Goal: Use online tool/utility: Utilize a website feature to perform a specific function

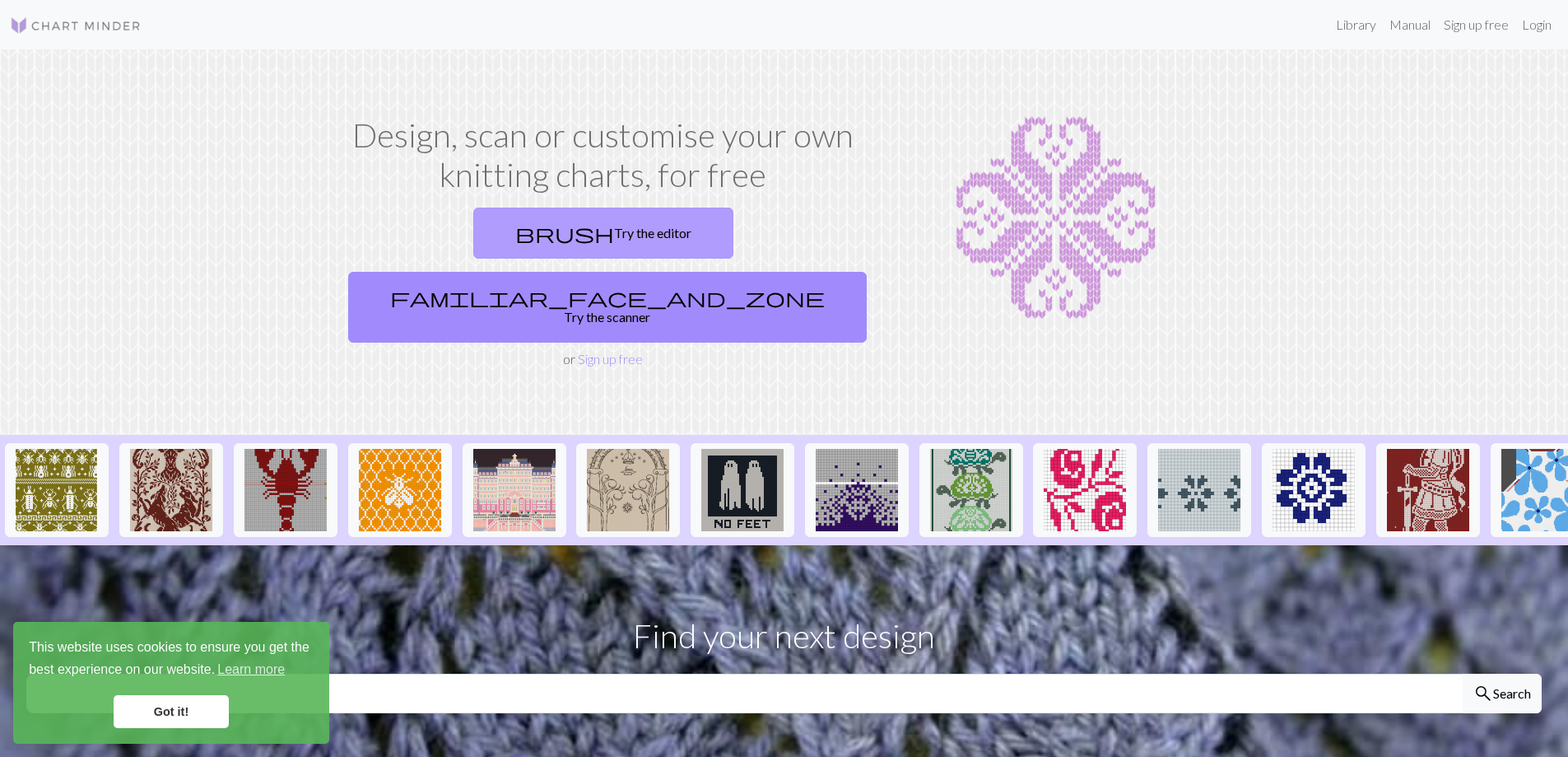
click at [473, 233] on link "brush Try the editor" at bounding box center [604, 233] width 260 height 51
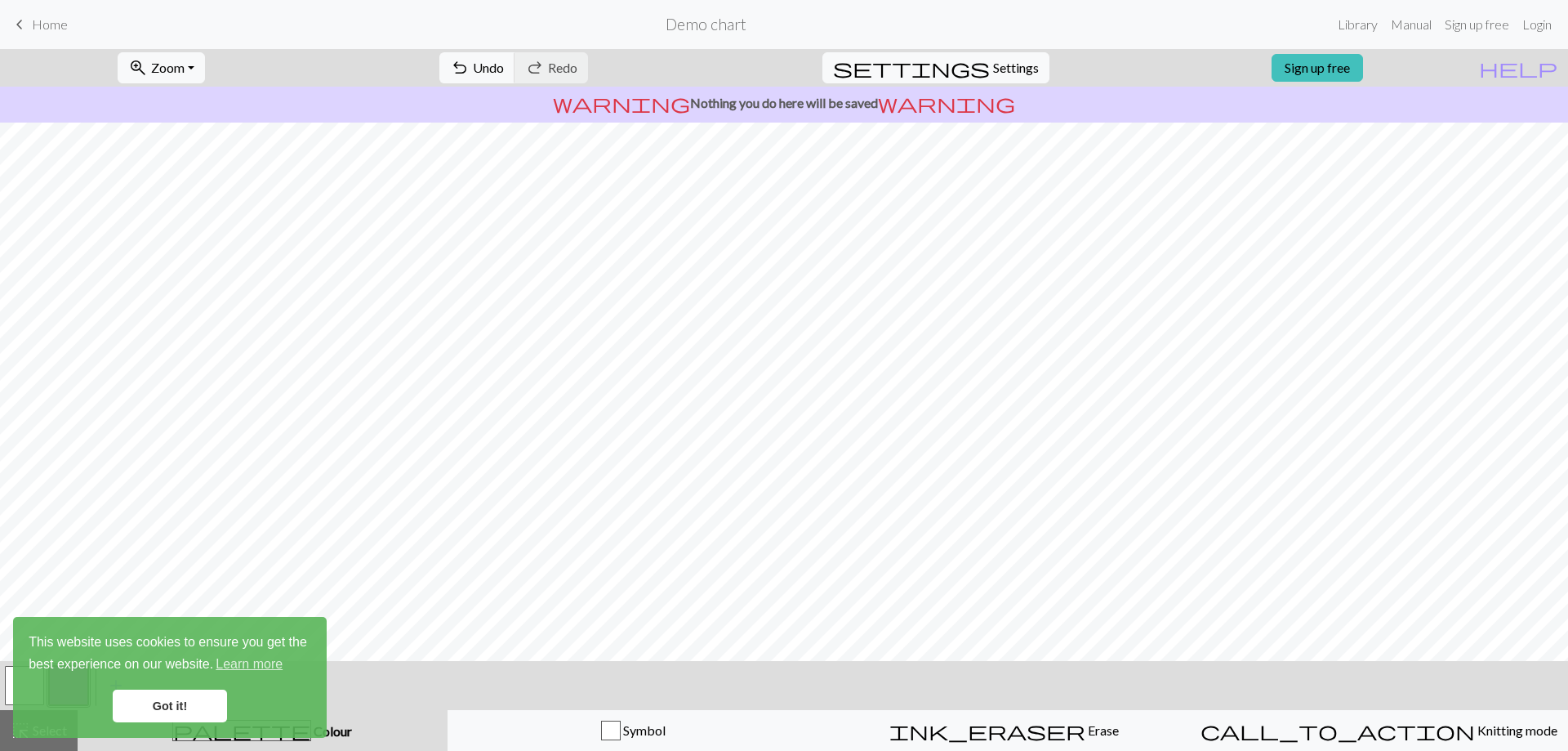
click at [195, 715] on link "Got it!" at bounding box center [169, 706] width 114 height 33
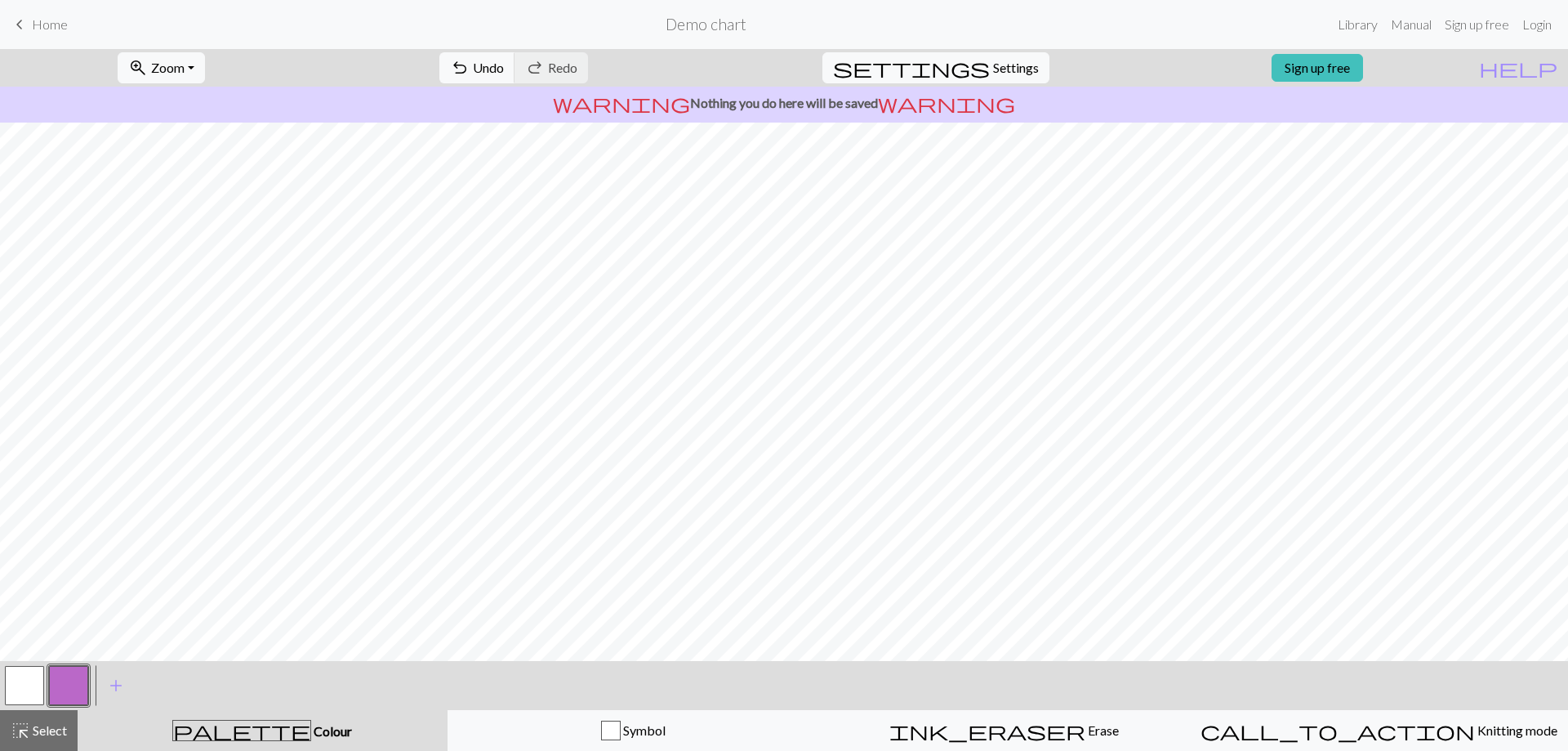
click at [19, 684] on button "button" at bounding box center [24, 685] width 39 height 39
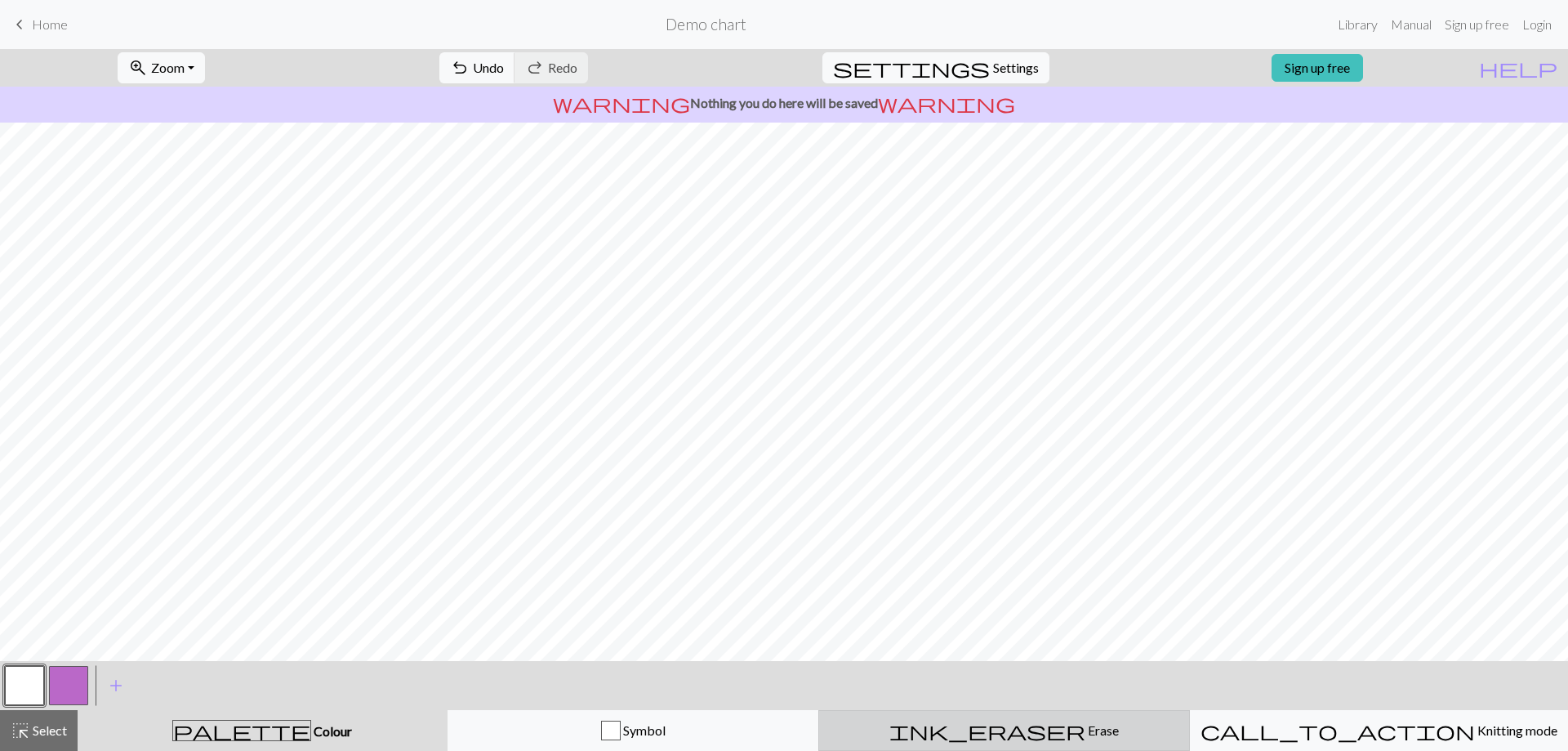
click at [1041, 745] on button "ink_eraser Erase Erase" at bounding box center [1005, 730] width 372 height 41
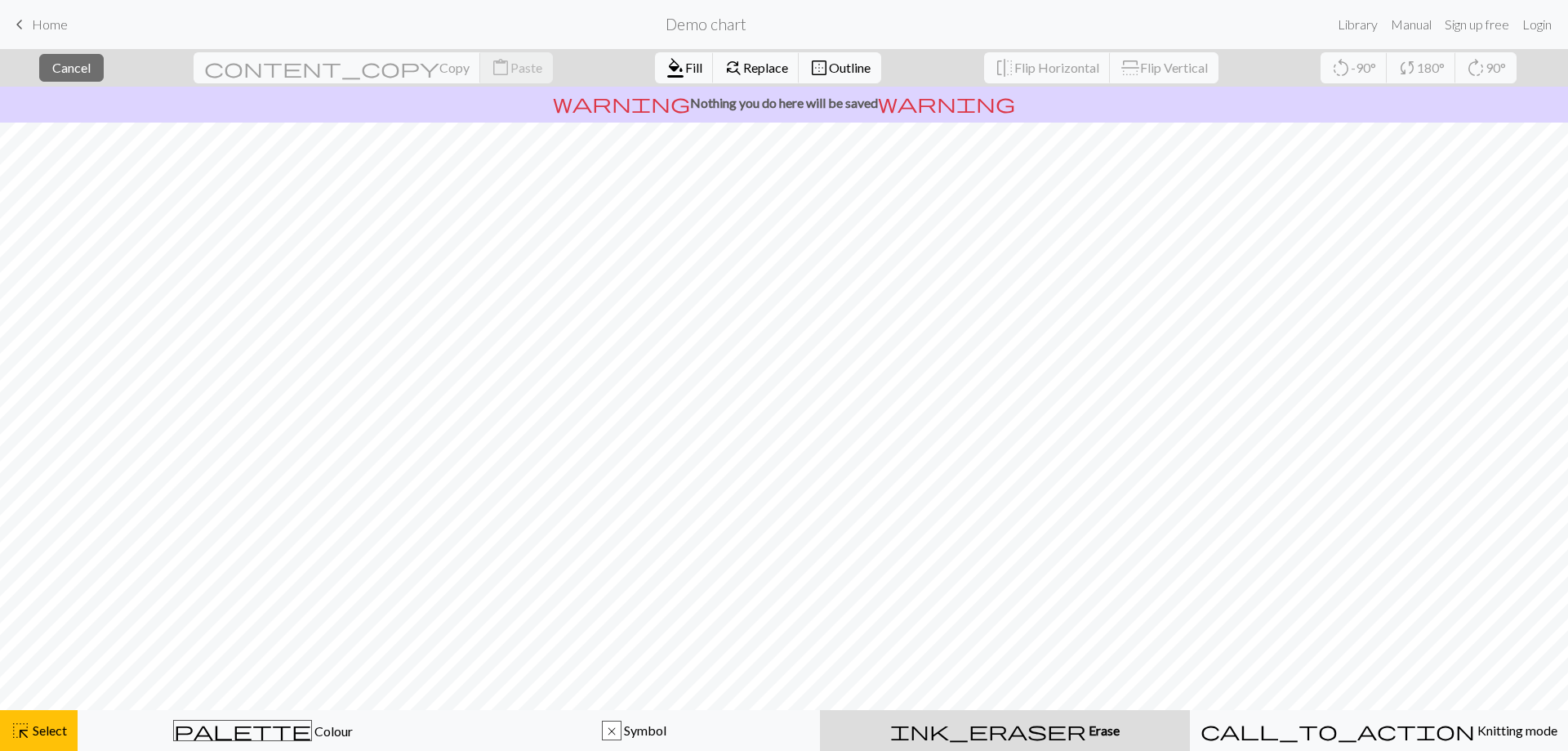
click at [1039, 722] on div "ink_eraser Erase Erase" at bounding box center [1005, 730] width 351 height 19
click at [1027, 739] on div "ink_eraser Erase Erase" at bounding box center [1005, 730] width 351 height 19
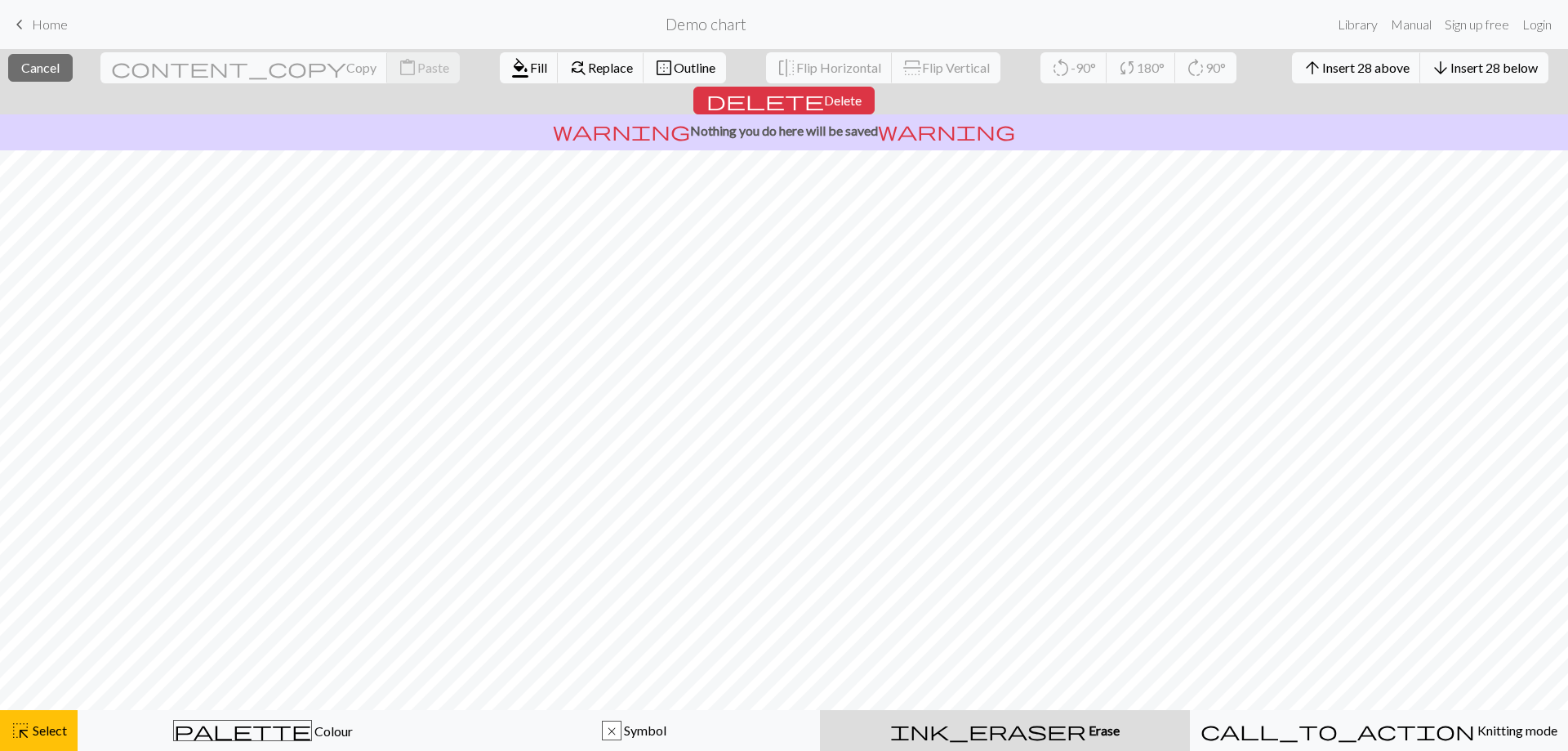
click at [1020, 737] on div "ink_eraser Erase Erase" at bounding box center [1005, 730] width 351 height 19
